Goal: Navigation & Orientation: Find specific page/section

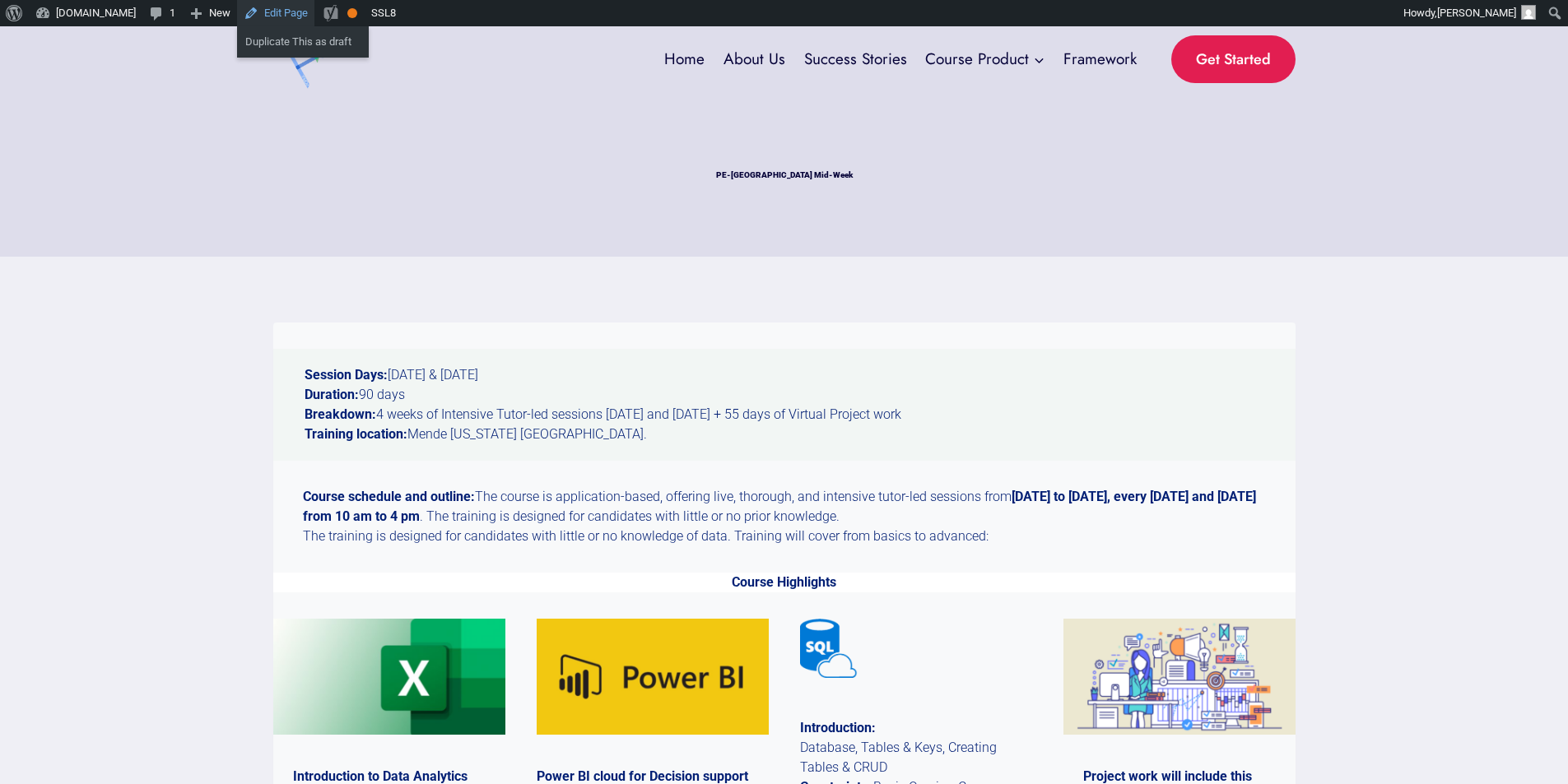
click at [265, 14] on link "Edit Page" at bounding box center [276, 13] width 77 height 27
click at [273, 11] on link "Edit Page" at bounding box center [276, 13] width 77 height 27
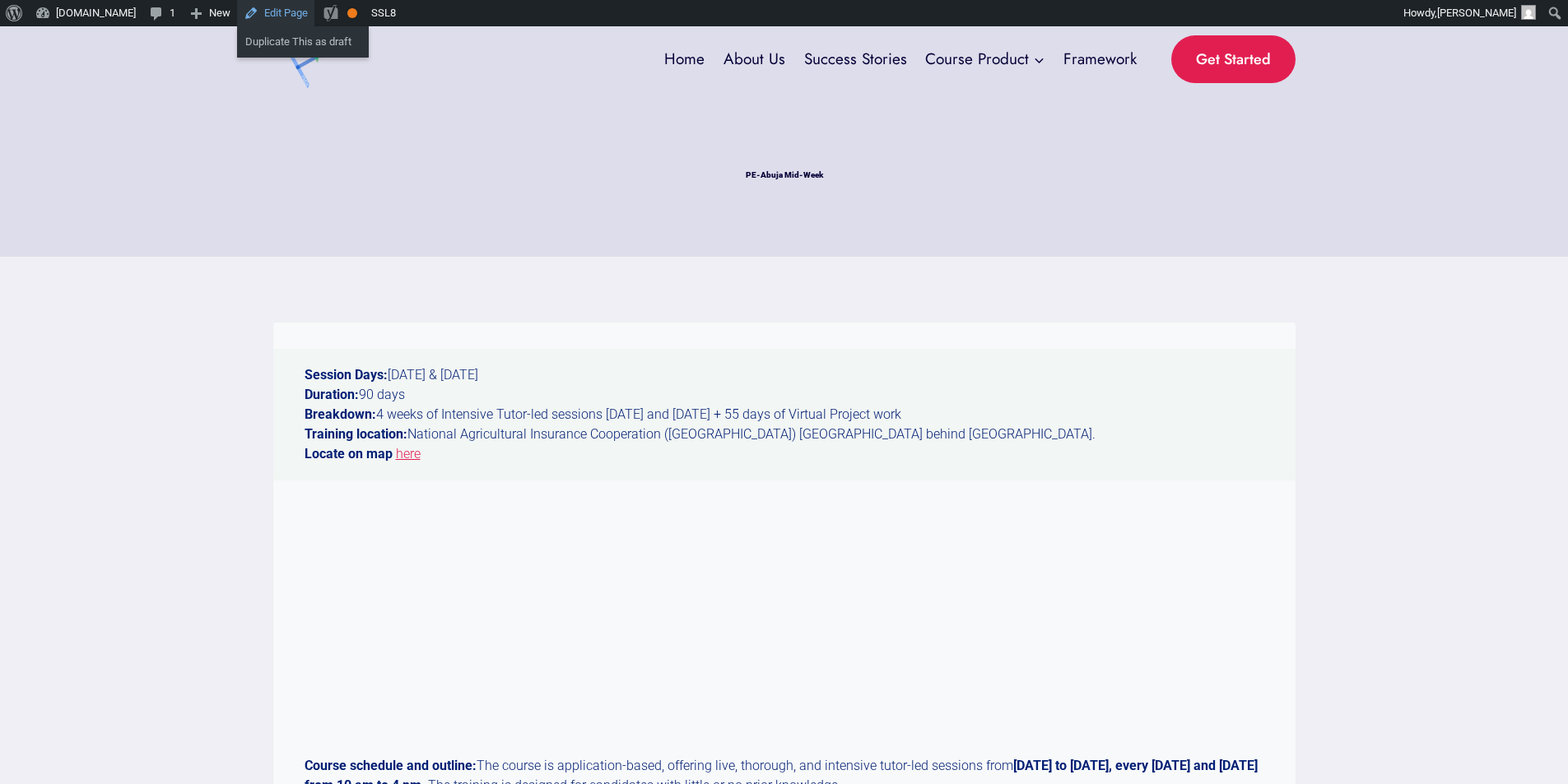
click at [271, 13] on link "Edit Page" at bounding box center [276, 13] width 77 height 27
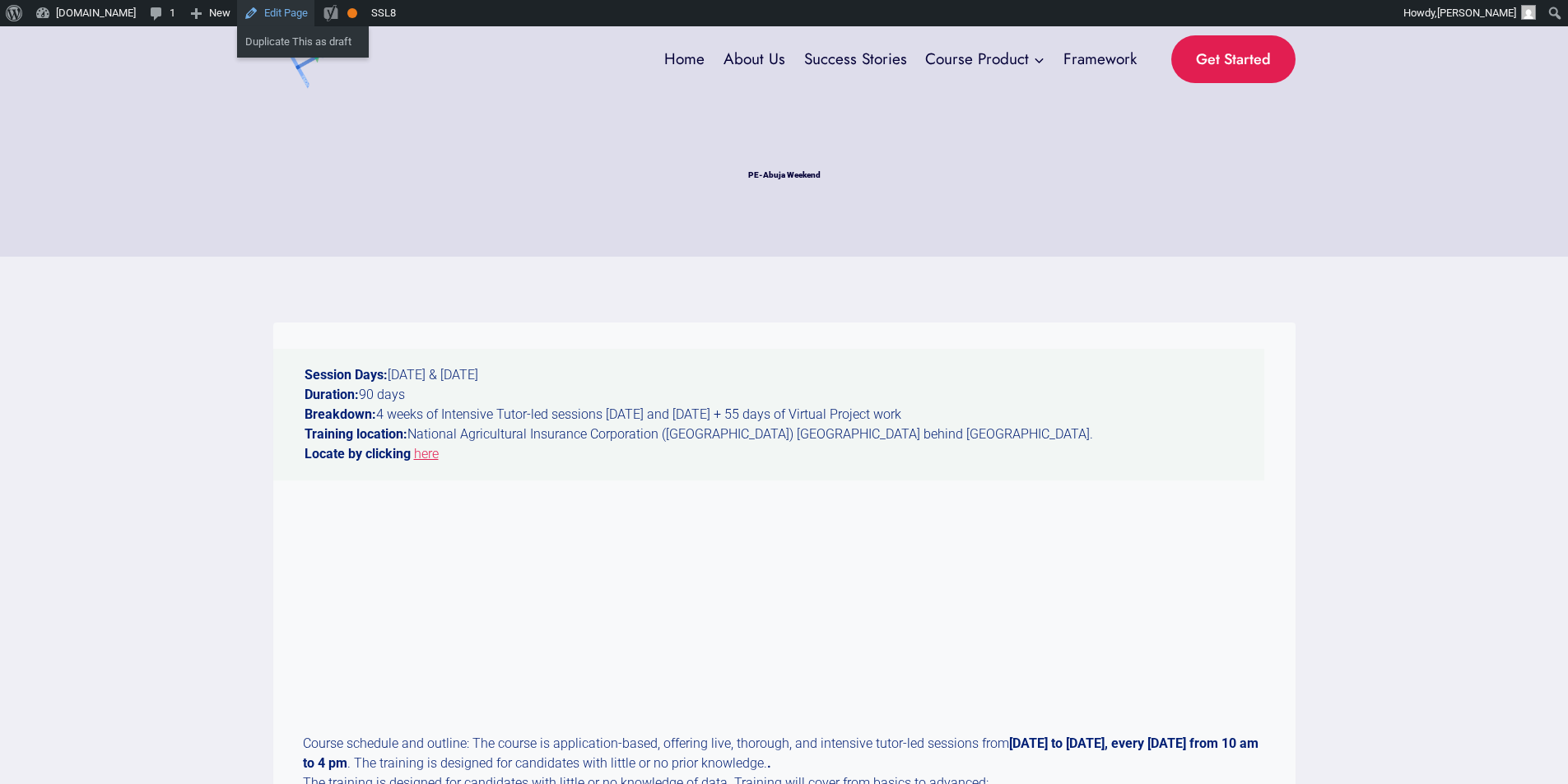
click at [275, 11] on link "Edit Page" at bounding box center [276, 13] width 77 height 27
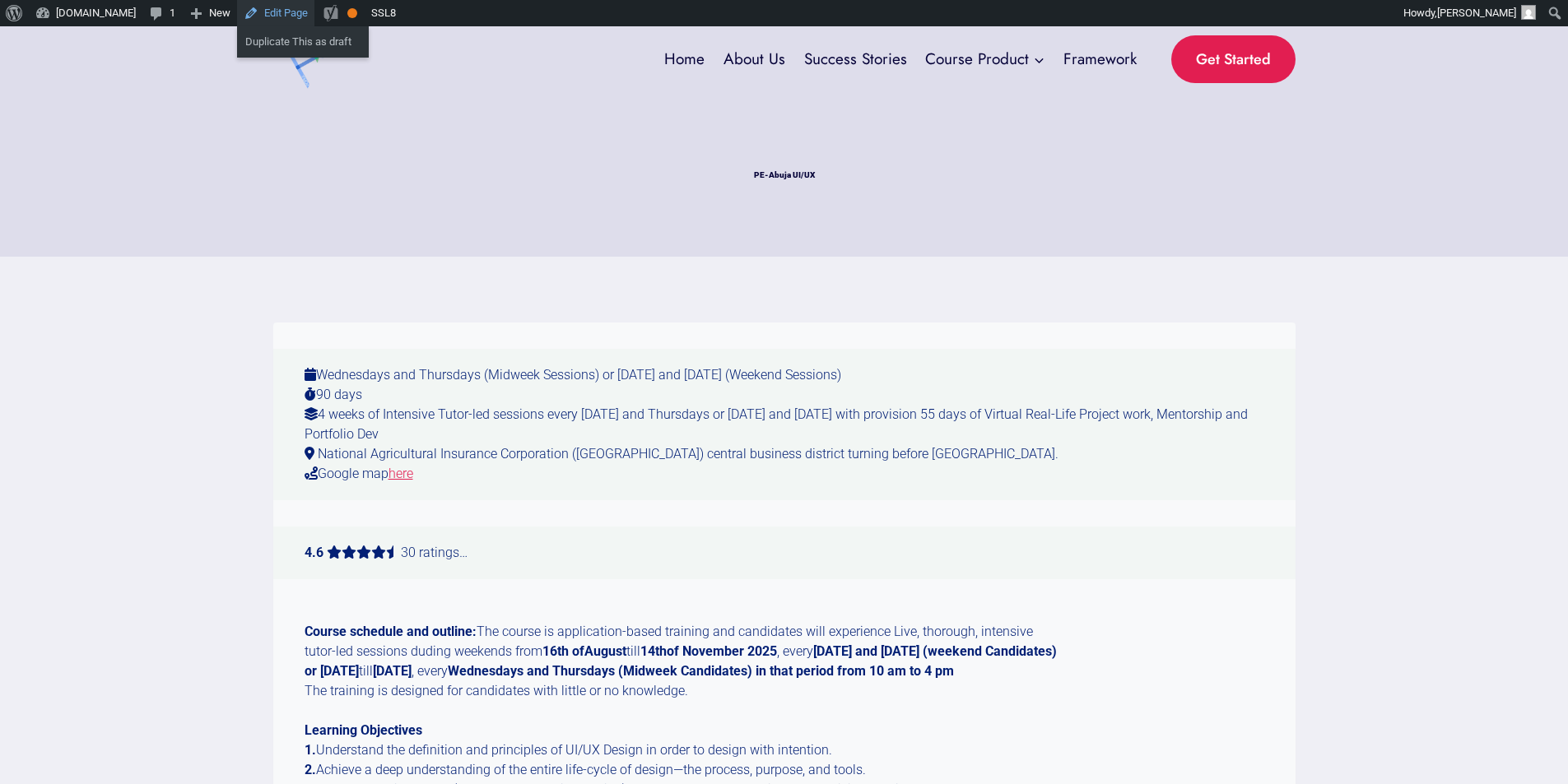
click at [272, 12] on link "Edit Page" at bounding box center [276, 13] width 77 height 27
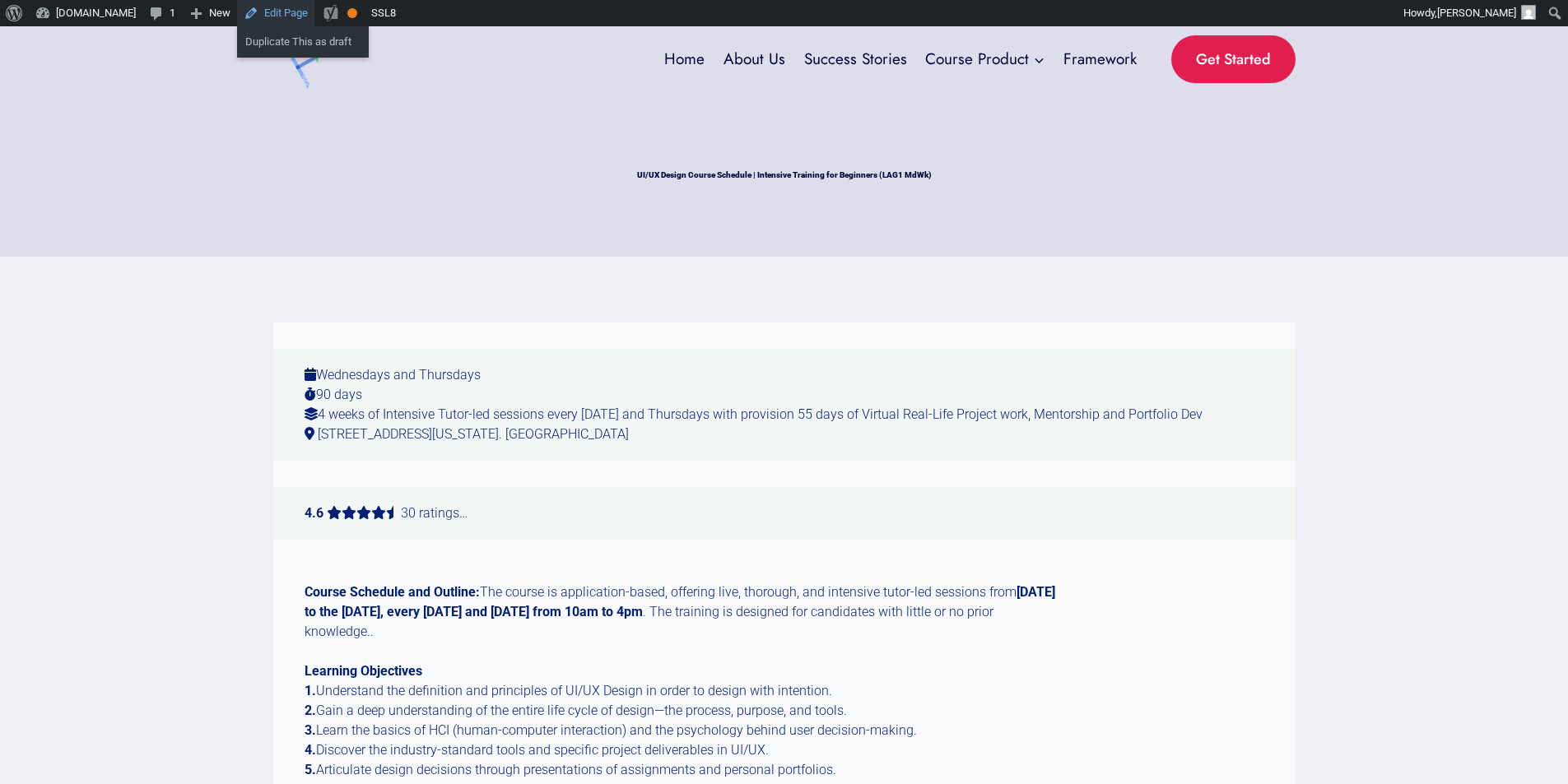
click at [256, 15] on link "Edit Page" at bounding box center [276, 13] width 77 height 27
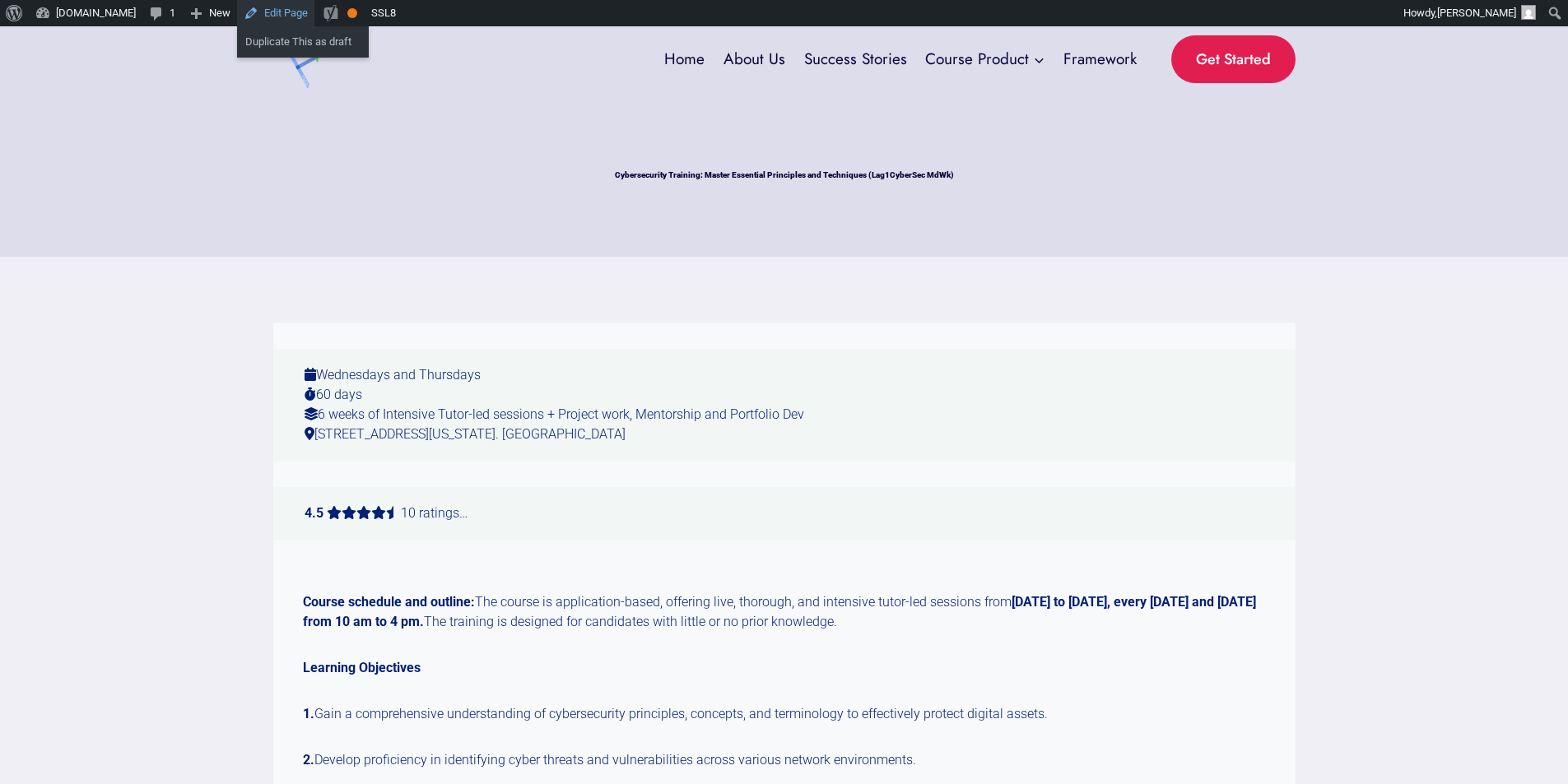
click at [273, 16] on link "Edit Page" at bounding box center [276, 13] width 77 height 27
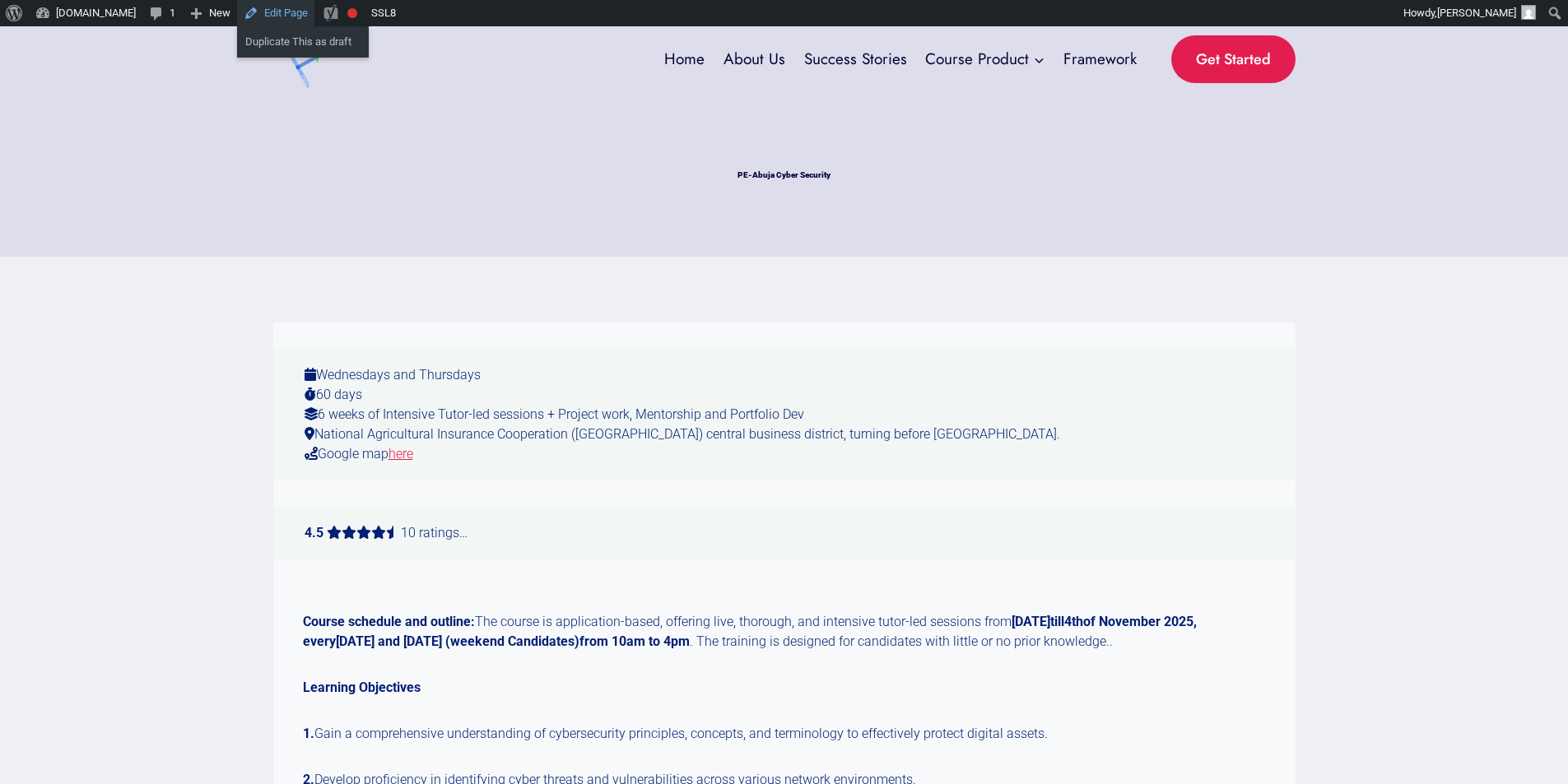
click at [264, 12] on link "Edit Page" at bounding box center [276, 13] width 77 height 27
